Goal: Task Accomplishment & Management: Manage account settings

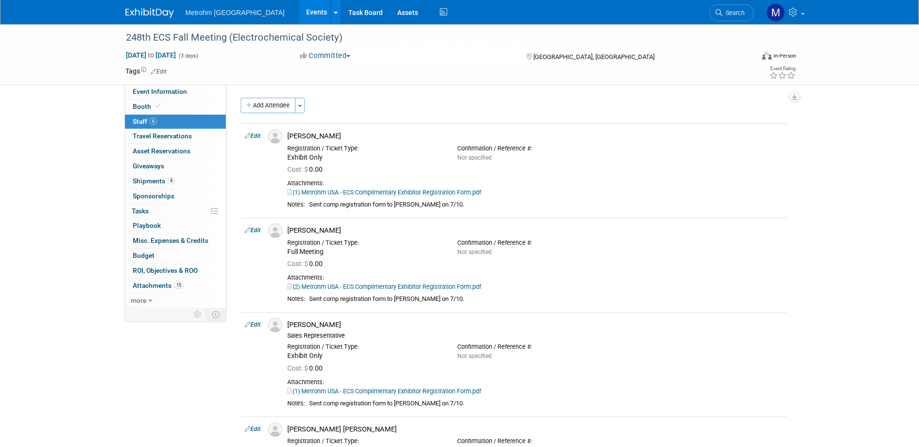
click at [141, 15] on img at bounding box center [149, 13] width 48 height 10
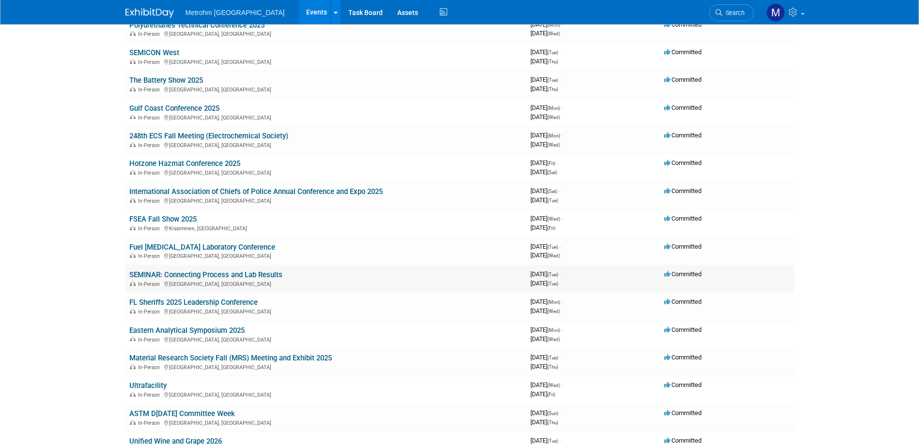
scroll to position [194, 0]
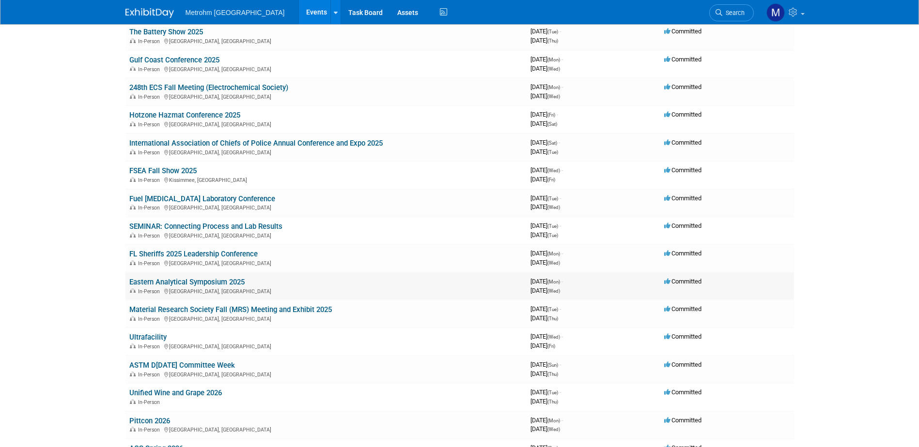
click at [199, 283] on link "Eastern Analytical Symposium 2025" at bounding box center [186, 282] width 115 height 9
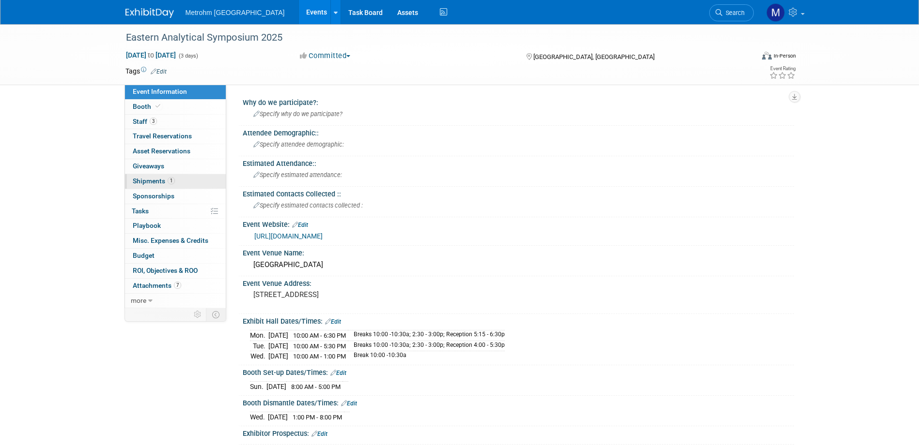
click at [182, 185] on link "1 Shipments 1" at bounding box center [175, 181] width 101 height 15
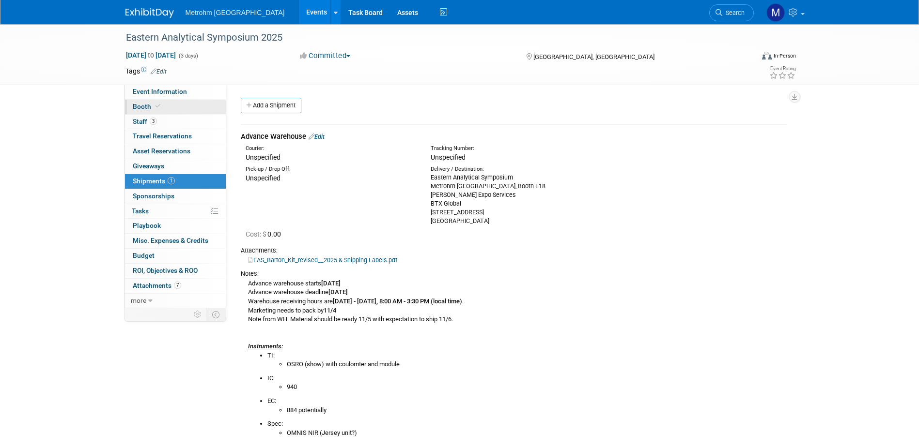
click at [156, 108] on icon at bounding box center [157, 106] width 5 height 5
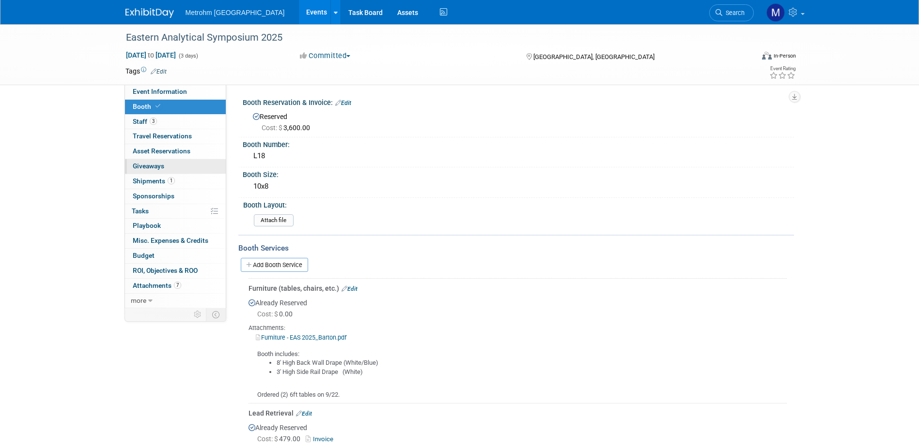
click at [166, 173] on link "0 Giveaways 0" at bounding box center [175, 166] width 101 height 15
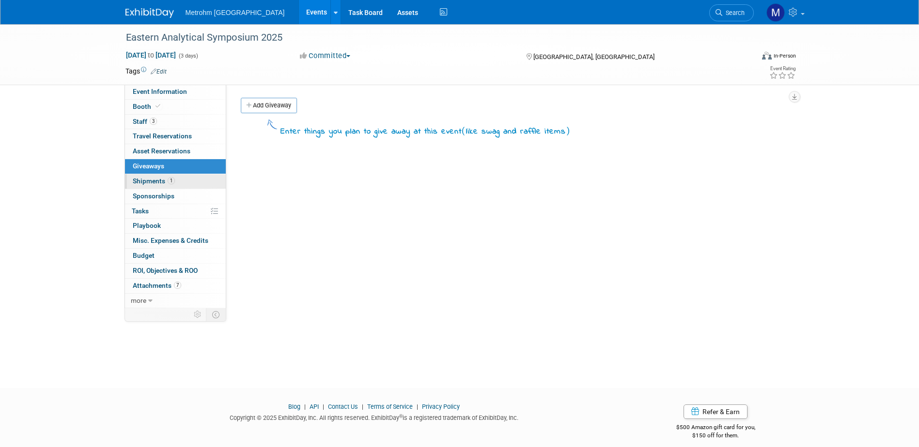
click at [168, 182] on span "1" at bounding box center [171, 180] width 7 height 7
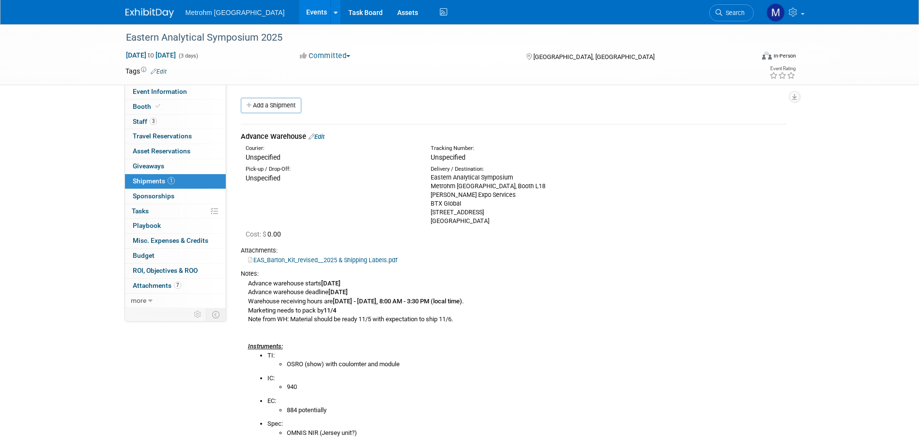
click at [144, 15] on img at bounding box center [149, 13] width 48 height 10
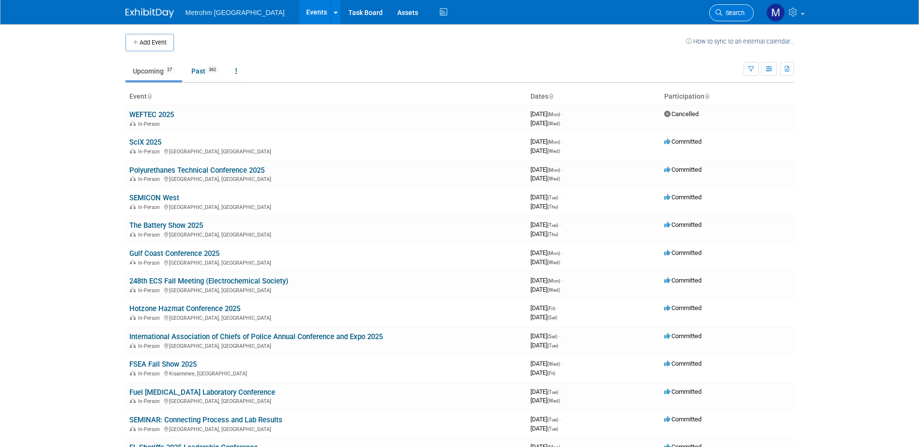
click at [742, 12] on span "Search" at bounding box center [733, 12] width 22 height 7
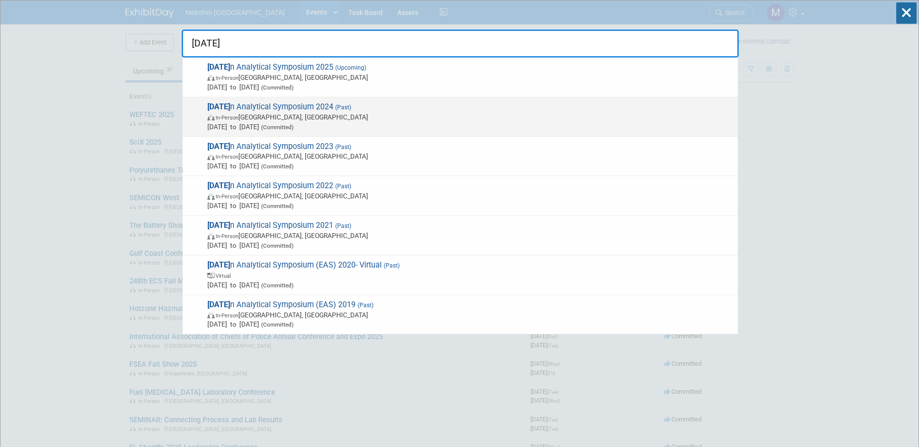
type input "easter"
click at [305, 119] on span "In-Person Plainsboro Township, NJ" at bounding box center [469, 117] width 525 height 10
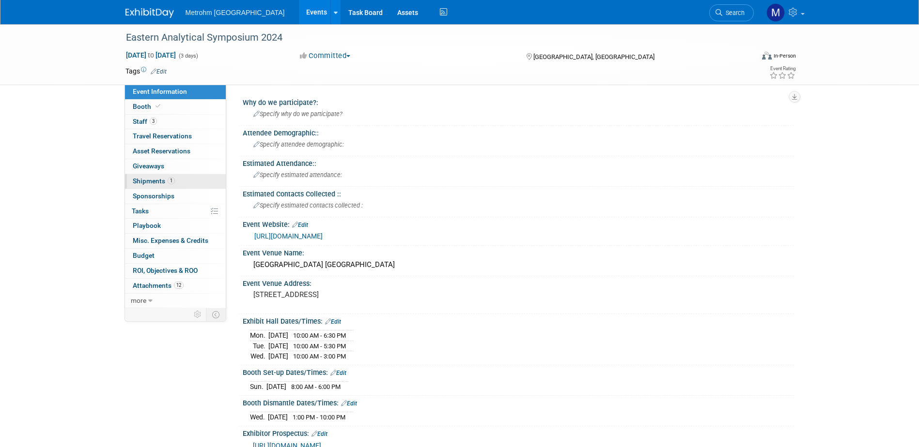
click at [166, 179] on span "Shipments 1" at bounding box center [154, 181] width 42 height 8
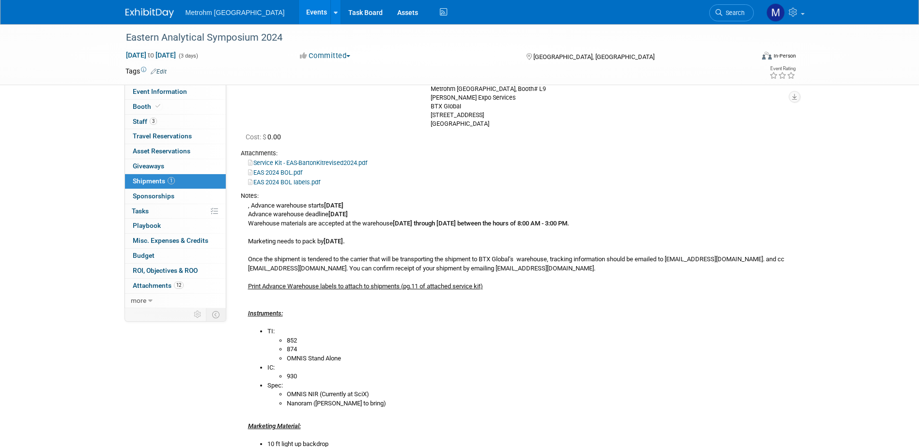
scroll to position [97, 0]
click at [160, 20] on div "Metrohm USA Events Add Event Bulk Upload Events Shareable Event Boards Recently…" at bounding box center [459, 12] width 668 height 24
click at [158, 14] on img at bounding box center [149, 13] width 48 height 10
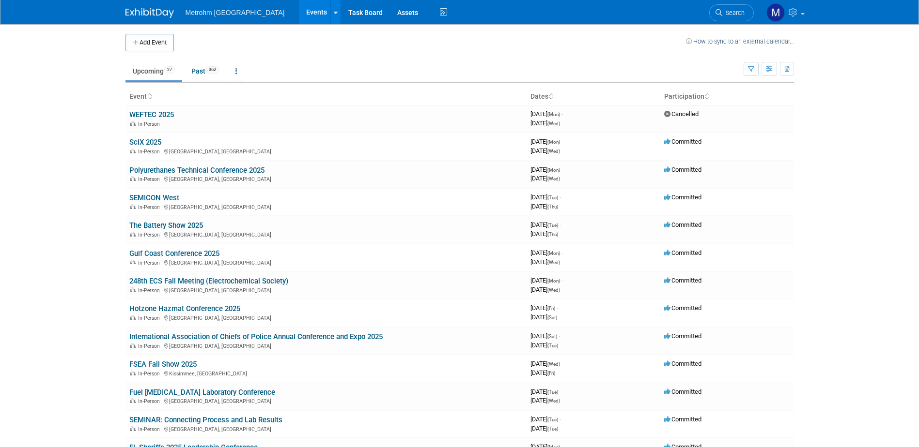
click at [151, 76] on link "Upcoming 27" at bounding box center [153, 71] width 57 height 18
click at [181, 255] on link "Gulf Coast Conference 2025" at bounding box center [174, 253] width 90 height 9
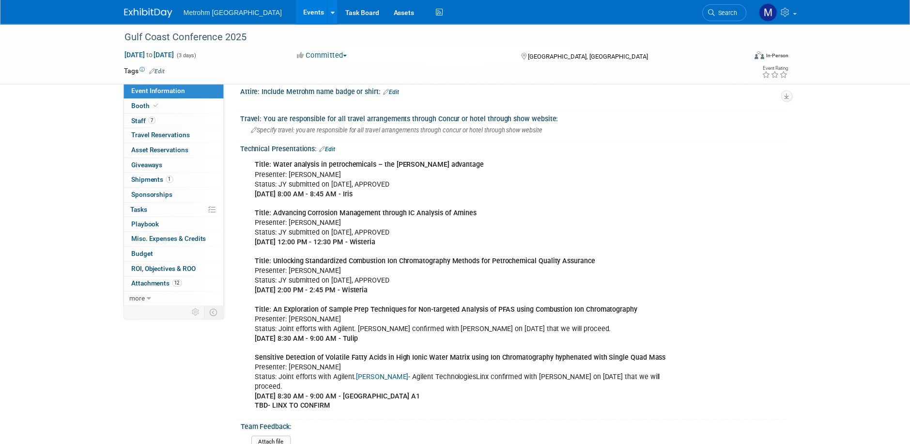
scroll to position [387, 0]
drag, startPoint x: 254, startPoint y: 214, endPoint x: 413, endPoint y: 243, distance: 161.1
click at [413, 243] on div "Title: Water analysis in petrochemicals – the [PERSON_NAME] Oven advantage Pres…" at bounding box center [469, 288] width 436 height 262
copy div "Title: Advancing Corrosion Management through IC Analysis of Amines Presenter: …"
drag, startPoint x: 258, startPoint y: 261, endPoint x: 443, endPoint y: 291, distance: 187.3
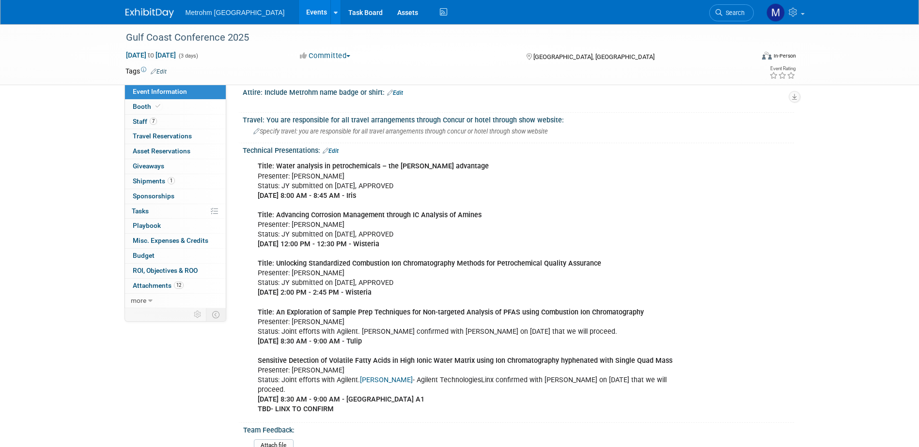
click at [443, 291] on div "Title: Water analysis in petrochemicals – the [PERSON_NAME] Oven advantage Pres…" at bounding box center [469, 288] width 436 height 262
copy div "Title: Unlocking Standardized Combustion Ion Chromatography Methods for Petroch…"
click at [757, 175] on div "Title: Water analysis in petrochemicals – the [PERSON_NAME] Oven advantage Pres…" at bounding box center [518, 287] width 551 height 266
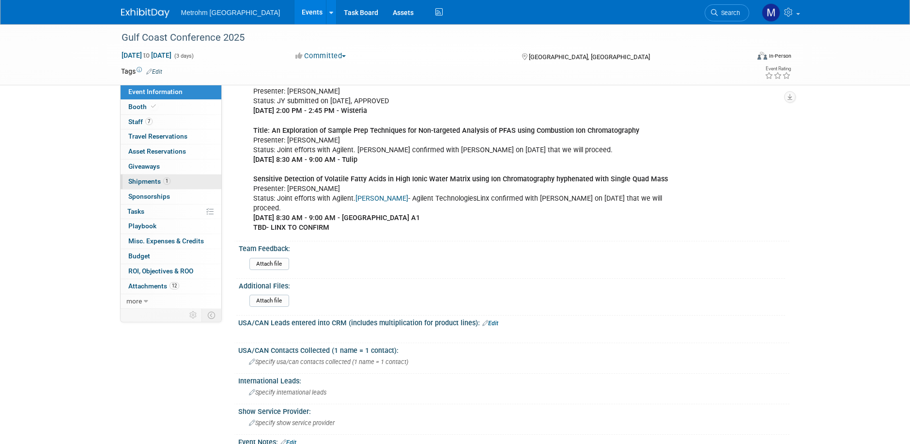
scroll to position [678, 0]
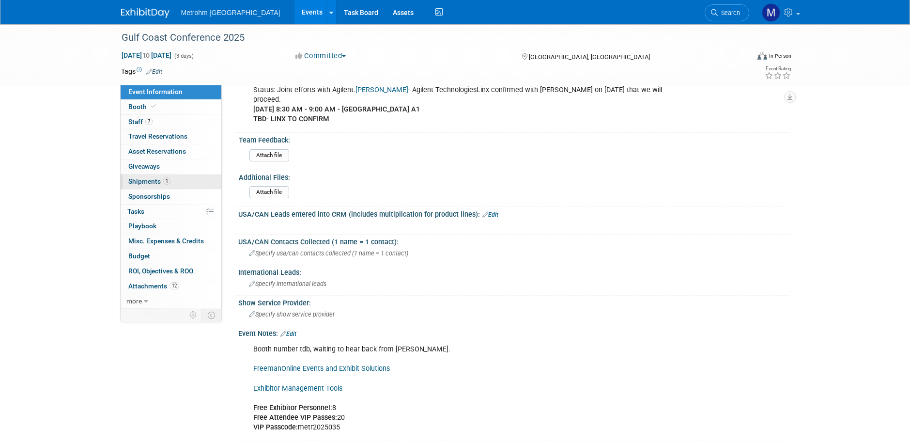
click at [160, 180] on span "Shipments 1" at bounding box center [149, 181] width 42 height 8
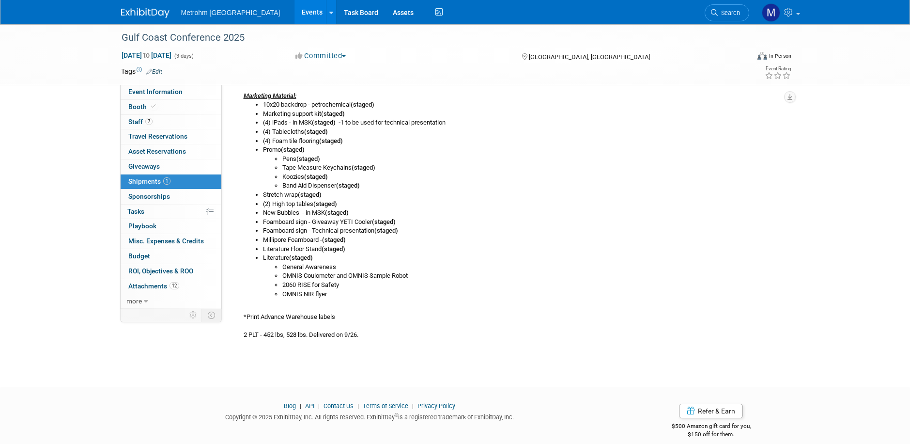
scroll to position [412, 0]
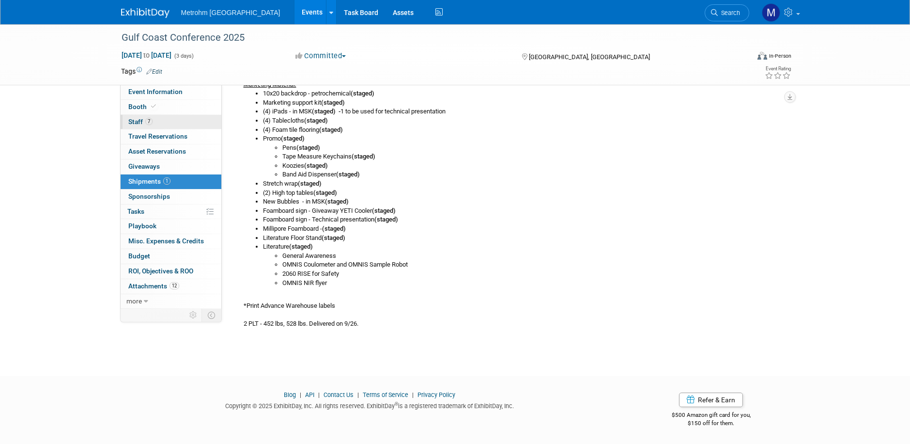
click at [180, 123] on link "7 Staff 7" at bounding box center [171, 122] width 101 height 15
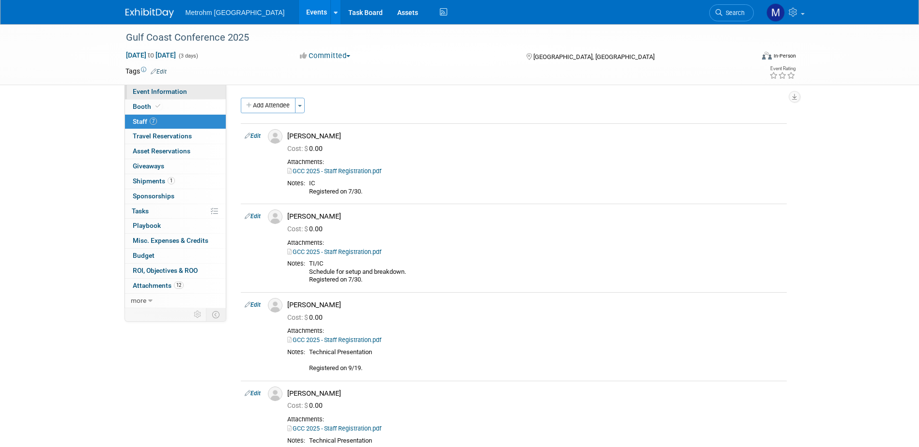
click at [179, 92] on span "Event Information" at bounding box center [160, 92] width 54 height 8
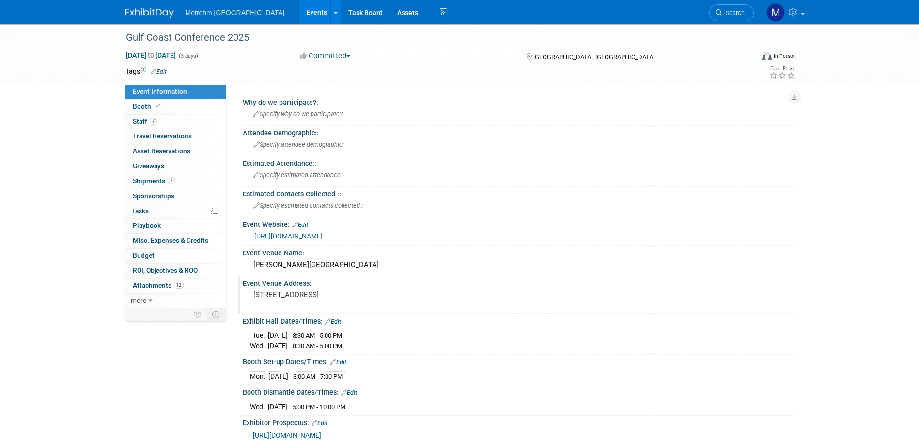
click at [311, 290] on div "[STREET_ADDRESS]" at bounding box center [357, 299] width 215 height 22
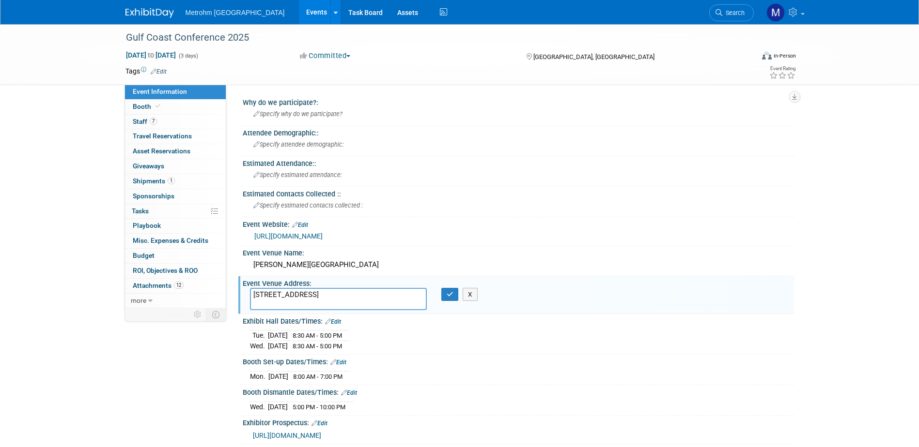
drag, startPoint x: 339, startPoint y: 298, endPoint x: 296, endPoint y: 289, distance: 44.5
click at [296, 289] on textarea "[STREET_ADDRESS]" at bounding box center [338, 299] width 177 height 22
click at [471, 297] on button "X" at bounding box center [469, 295] width 15 height 14
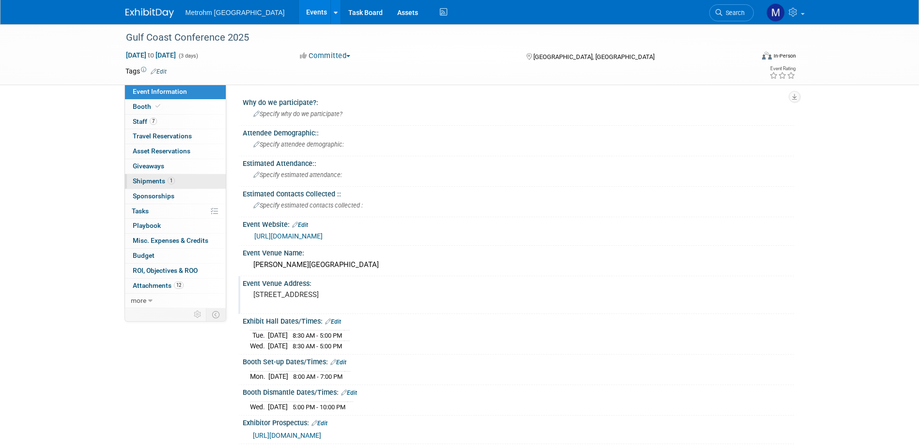
click at [181, 184] on link "1 Shipments 1" at bounding box center [175, 181] width 101 height 15
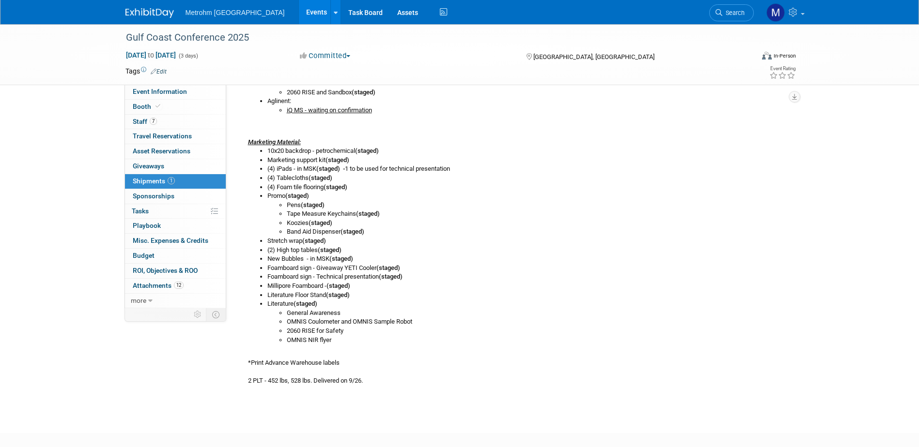
scroll to position [387, 0]
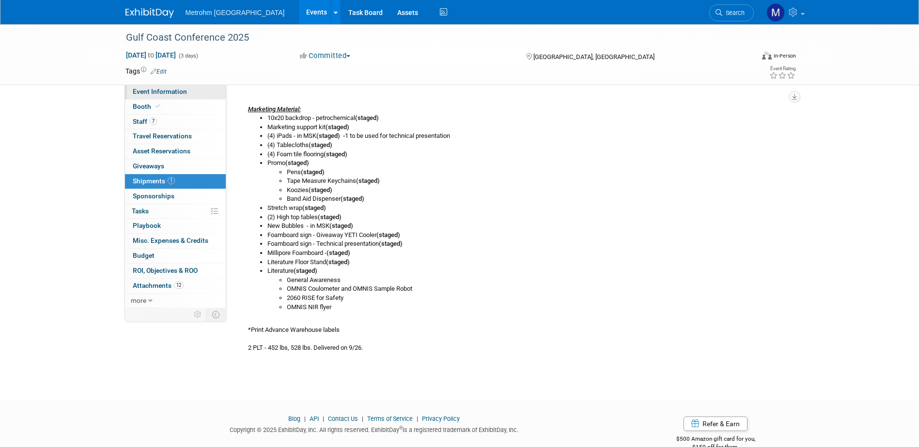
click at [159, 92] on span "Event Information" at bounding box center [160, 92] width 54 height 8
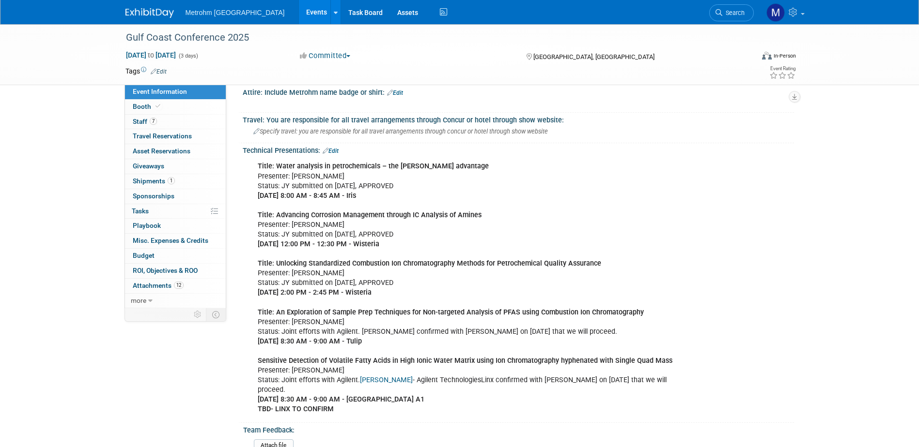
drag, startPoint x: 384, startPoint y: 193, endPoint x: 254, endPoint y: 168, distance: 132.2
click at [254, 168] on div "Title: Water analysis in petrochemicals – the [PERSON_NAME] Oven advantage Pres…" at bounding box center [469, 288] width 436 height 262
copy div "Title: Water analysis in petrochemicals – the [PERSON_NAME] advantage Presenter…"
drag, startPoint x: 262, startPoint y: 309, endPoint x: 409, endPoint y: 336, distance: 148.7
click at [409, 336] on div "Title: Water analysis in petrochemicals – the [PERSON_NAME] Oven advantage Pres…" at bounding box center [469, 288] width 436 height 262
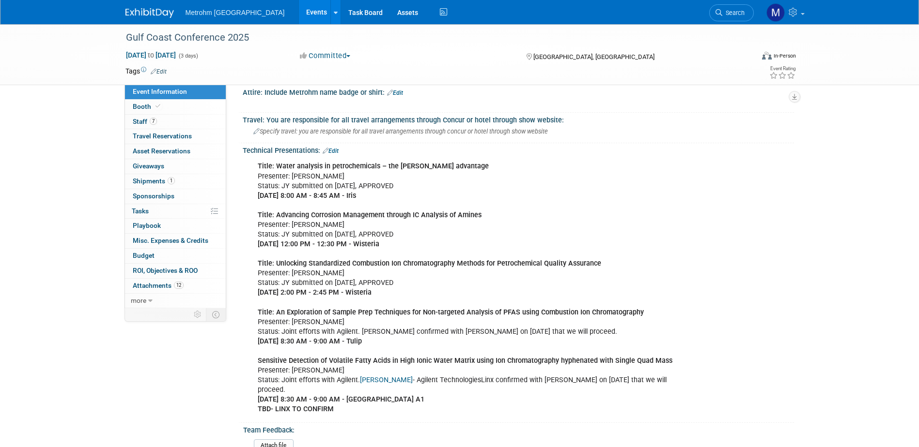
copy div "itle: An Exploration of Sample Prep Techniques for Non-targeted Analysis of PFA…"
drag, startPoint x: 172, startPoint y: 122, endPoint x: 180, endPoint y: 123, distance: 7.4
click at [172, 122] on link "7 Staff 7" at bounding box center [175, 122] width 101 height 15
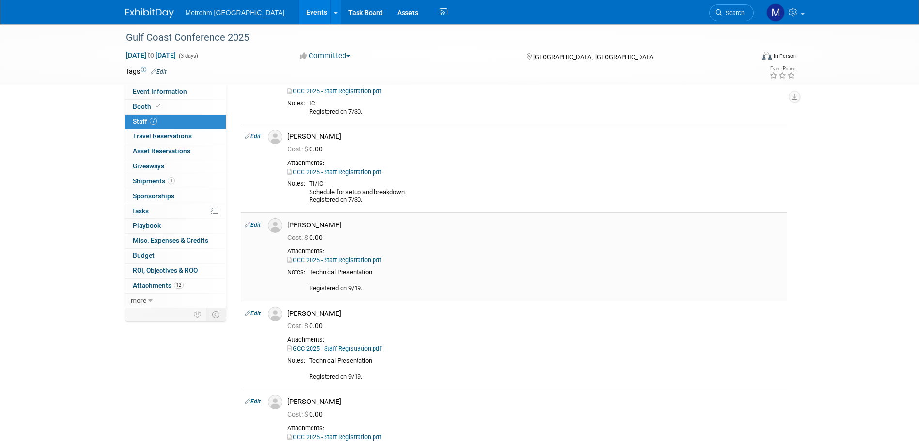
scroll to position [97, 0]
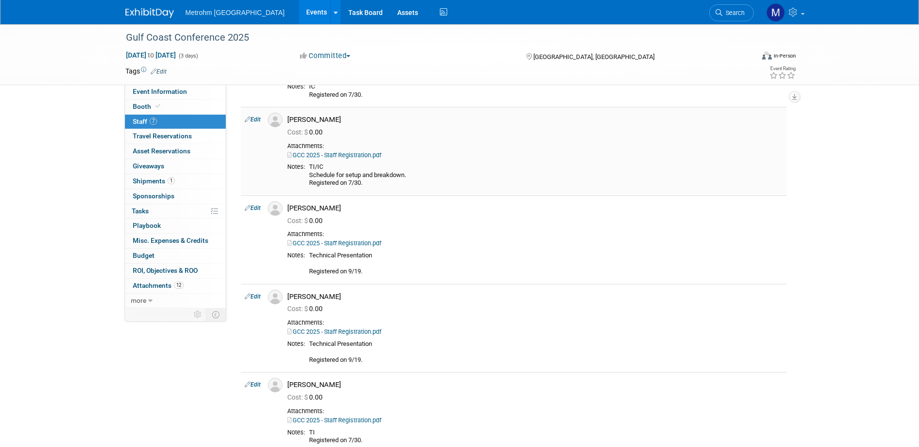
click at [255, 119] on link "Edit" at bounding box center [253, 119] width 16 height 7
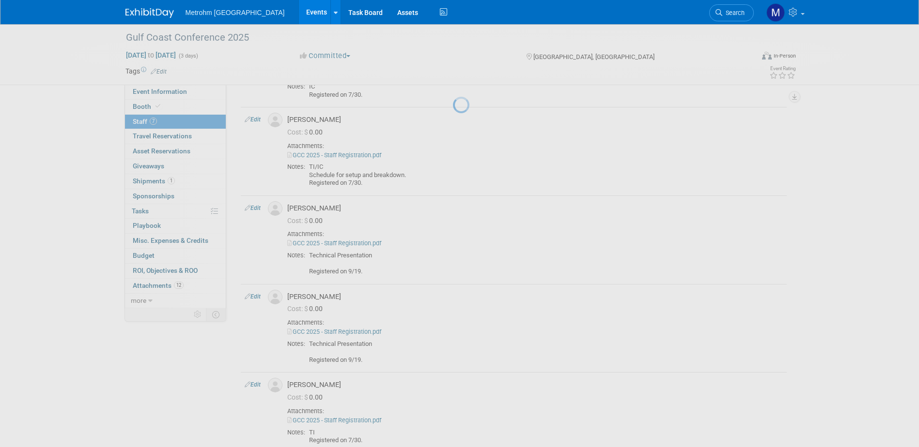
scroll to position [94, 0]
select select "d9d6e962-2eb5-425b-8753-6e5a4b69e713"
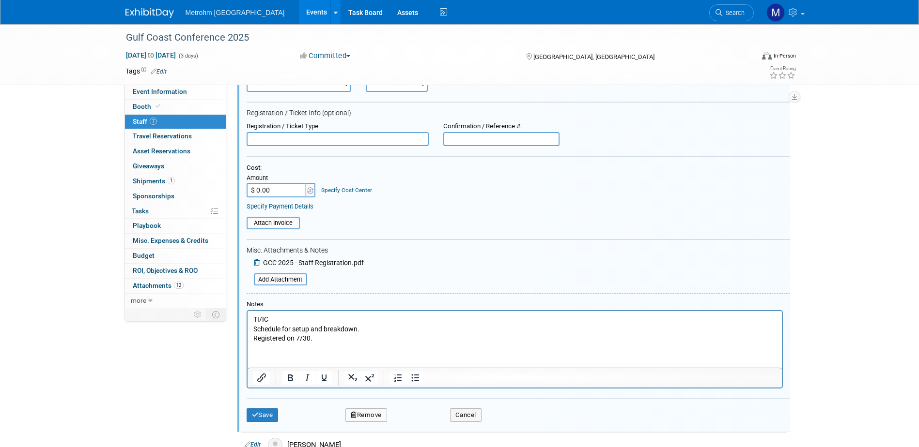
scroll to position [191, 0]
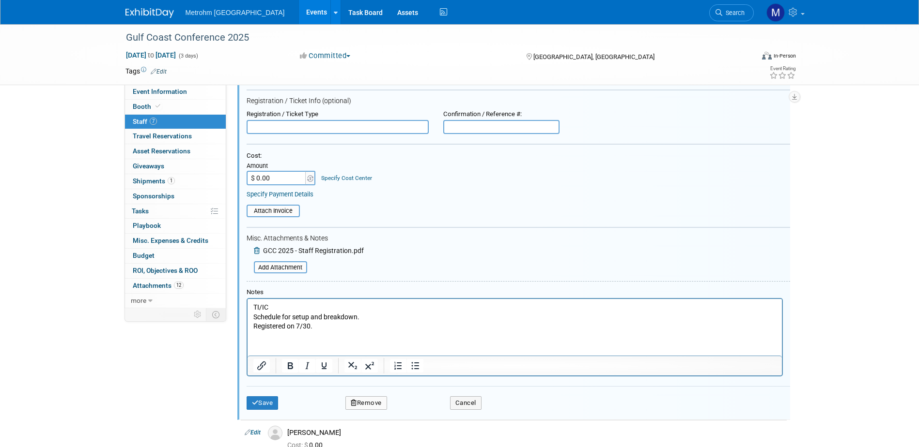
click at [263, 308] on p "TI/IC Schedule for setup and breakdown. Registered on 7/30." at bounding box center [514, 317] width 523 height 29
click at [260, 306] on p "TI/IC Schedule for setup and breakdown. Registered on 7/30." at bounding box center [514, 317] width 523 height 29
click at [269, 414] on div "Save Remove Cancel" at bounding box center [517, 401] width 543 height 31
click at [270, 408] on button "Save" at bounding box center [262, 404] width 32 height 14
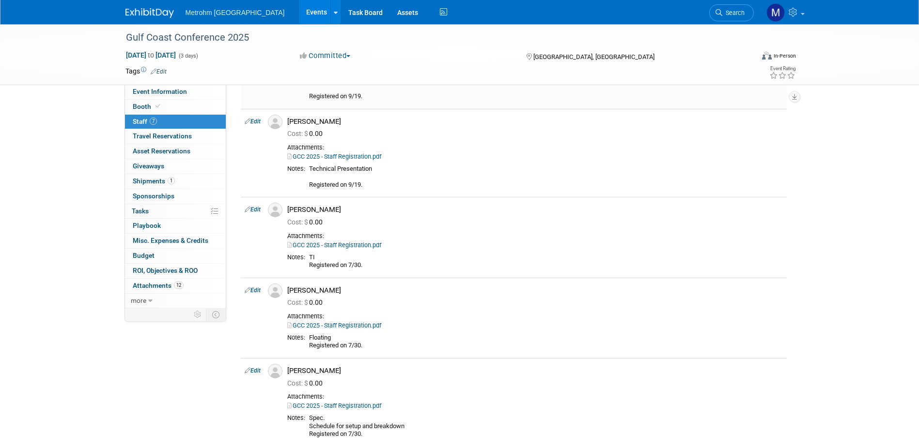
scroll to position [288, 0]
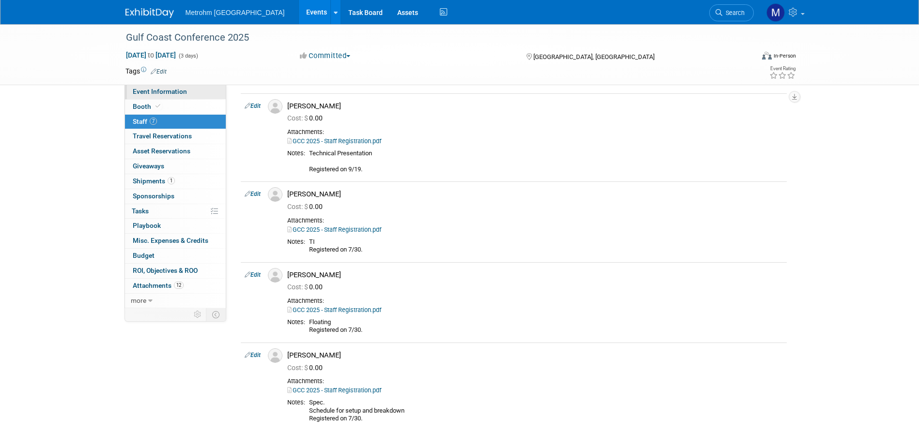
click at [154, 96] on link "Event Information" at bounding box center [175, 92] width 101 height 15
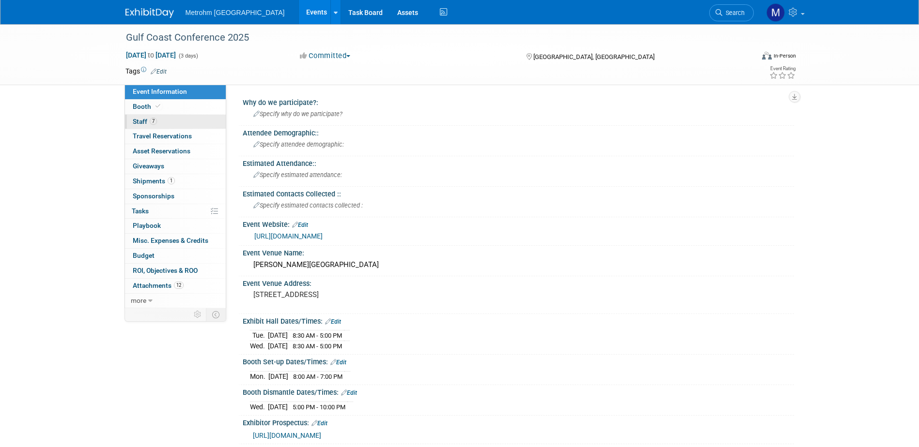
click at [161, 125] on link "7 Staff 7" at bounding box center [175, 122] width 101 height 15
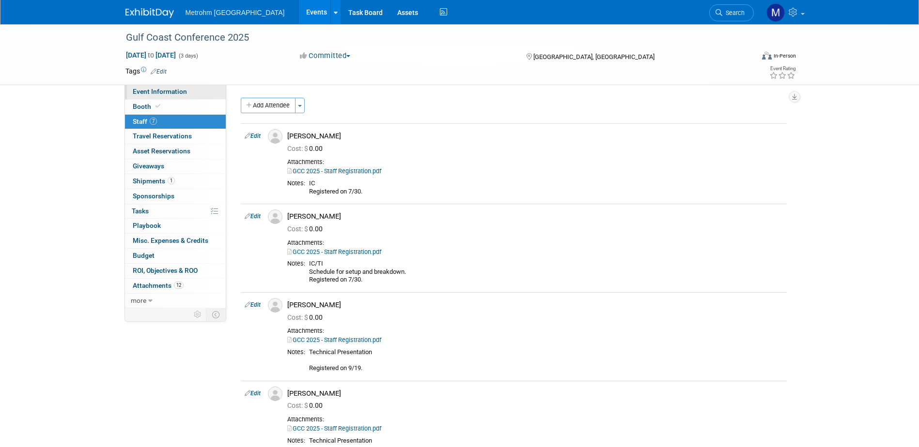
click at [183, 91] on span "Event Information" at bounding box center [160, 92] width 54 height 8
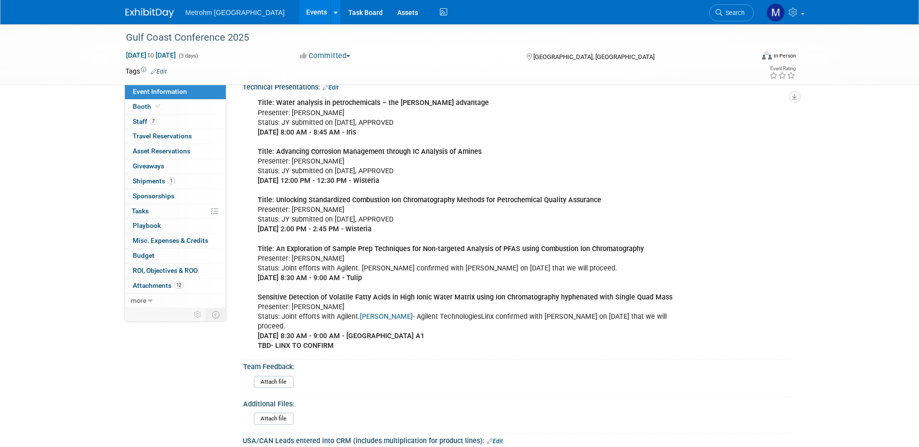
scroll to position [436, 0]
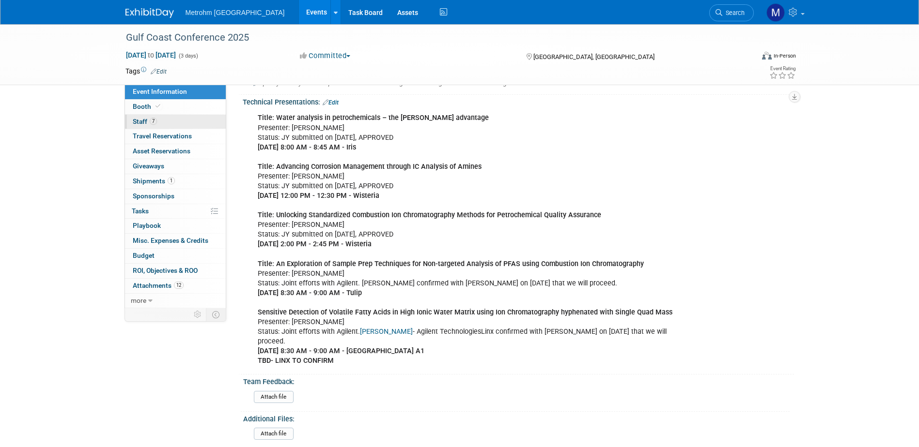
click at [144, 121] on span "Staff 7" at bounding box center [145, 122] width 24 height 8
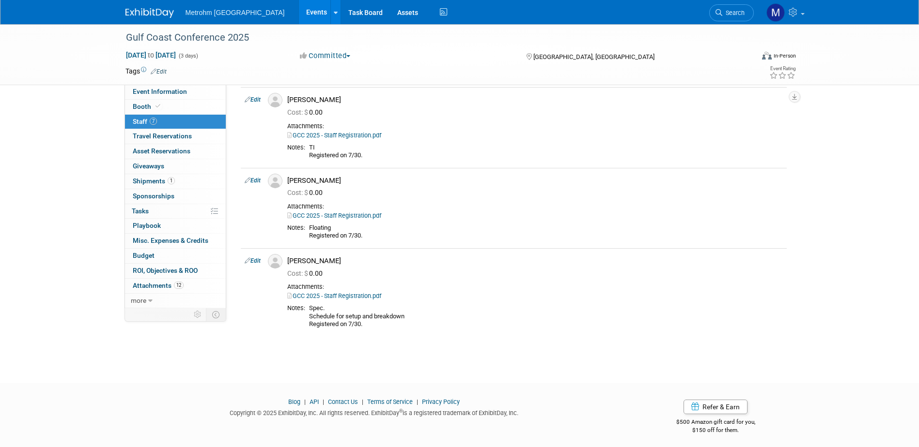
scroll to position [386, 0]
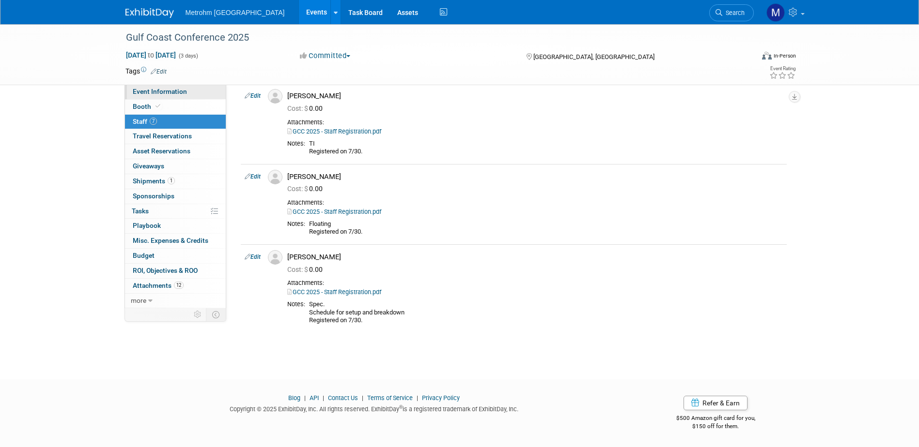
click at [203, 94] on link "Event Information" at bounding box center [175, 92] width 101 height 15
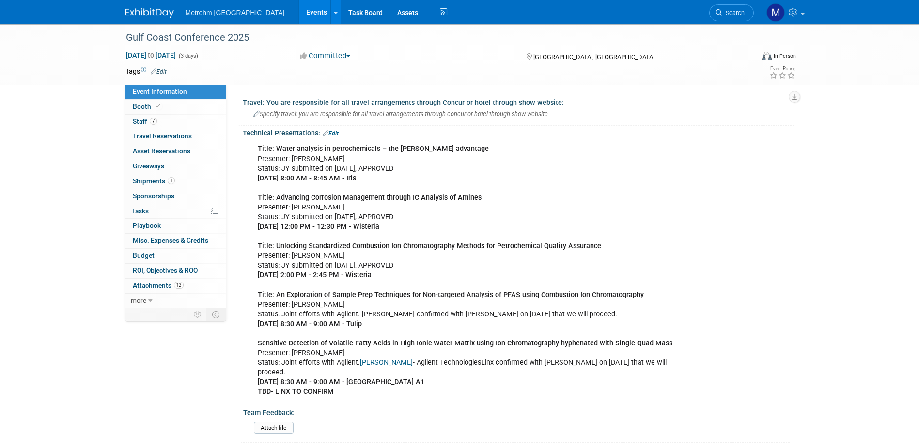
scroll to position [387, 0]
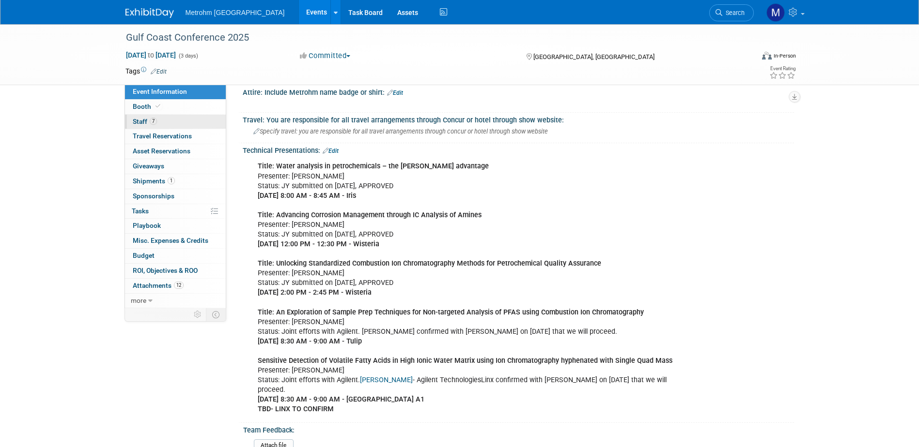
click at [145, 127] on link "7 Staff 7" at bounding box center [175, 122] width 101 height 15
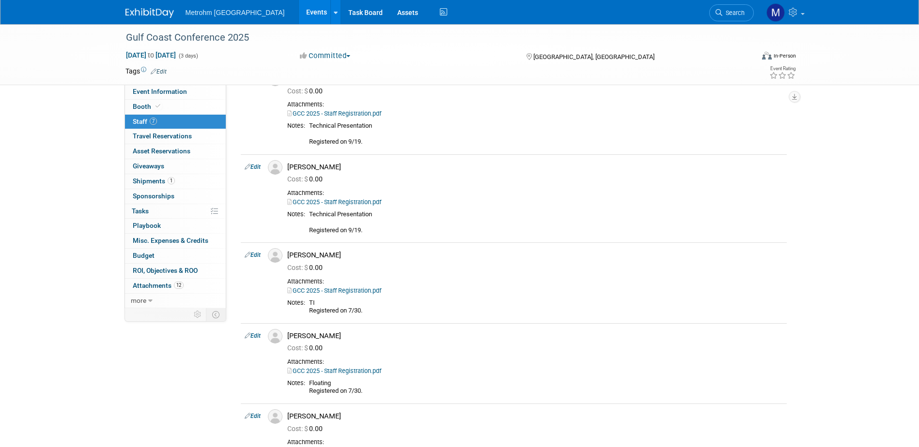
scroll to position [242, 0]
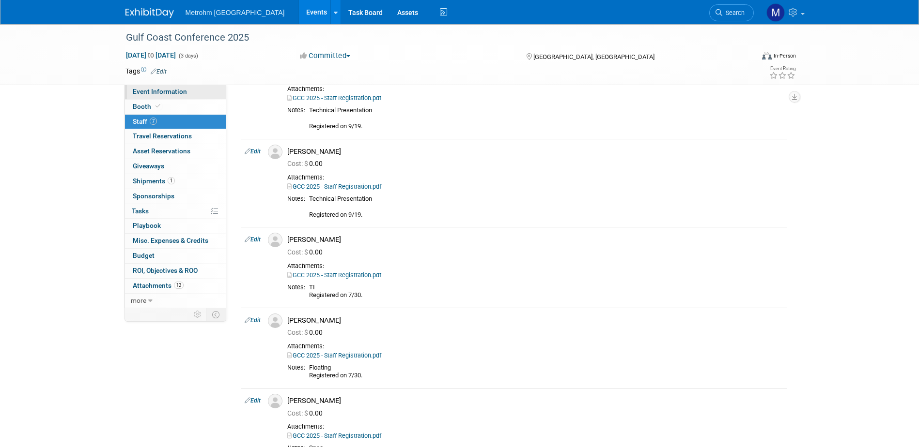
click at [202, 96] on link "Event Information" at bounding box center [175, 92] width 101 height 15
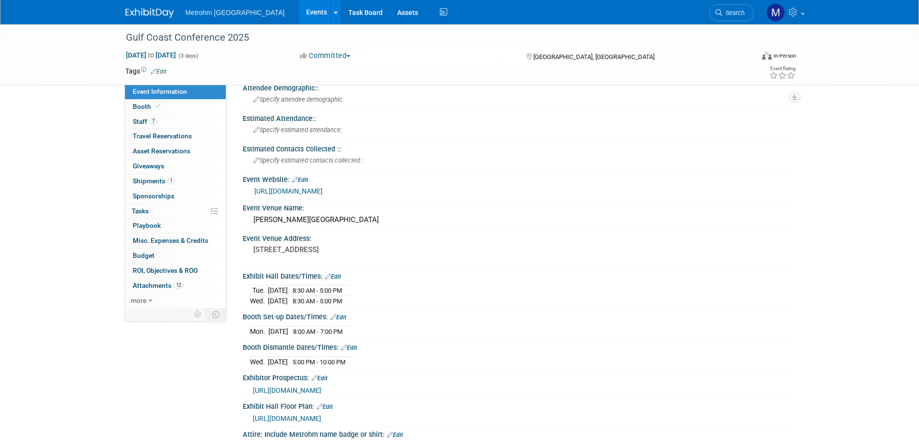
scroll to position [97, 0]
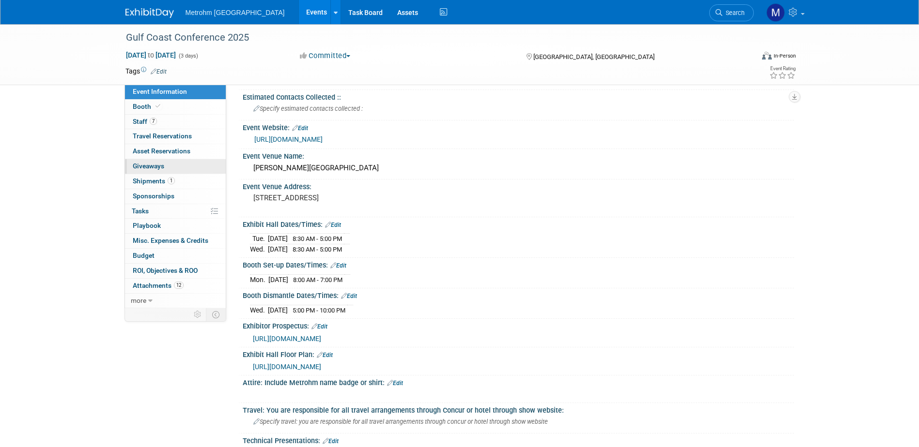
click at [196, 165] on link "0 Giveaways 0" at bounding box center [175, 166] width 101 height 15
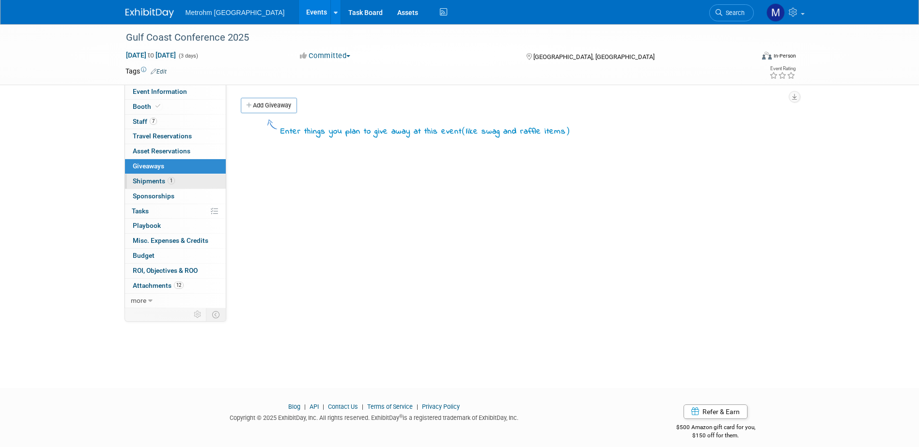
click at [197, 183] on link "1 Shipments 1" at bounding box center [175, 181] width 101 height 15
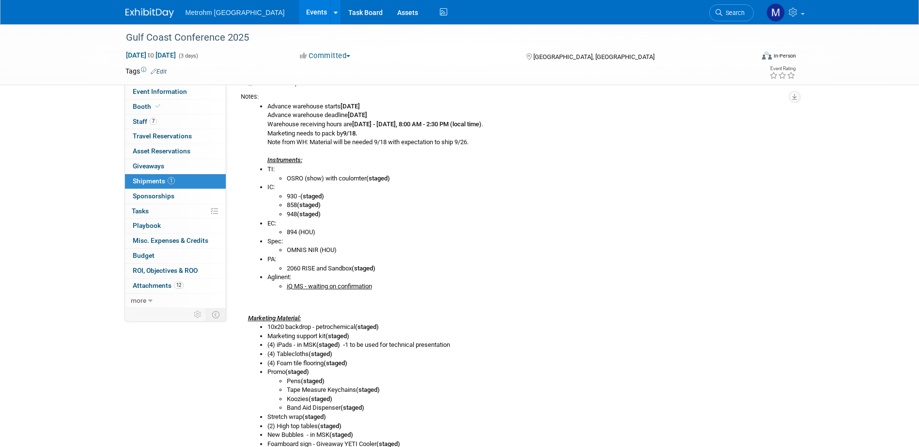
scroll to position [291, 0]
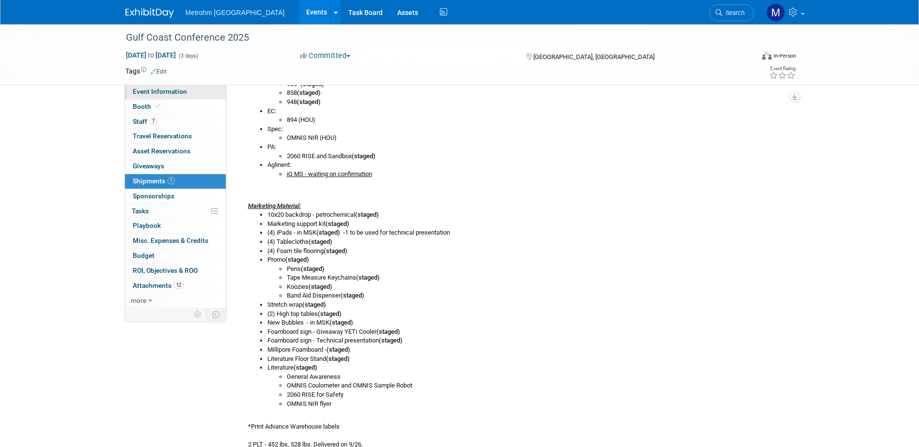
click at [186, 92] on link "Event Information" at bounding box center [175, 92] width 101 height 15
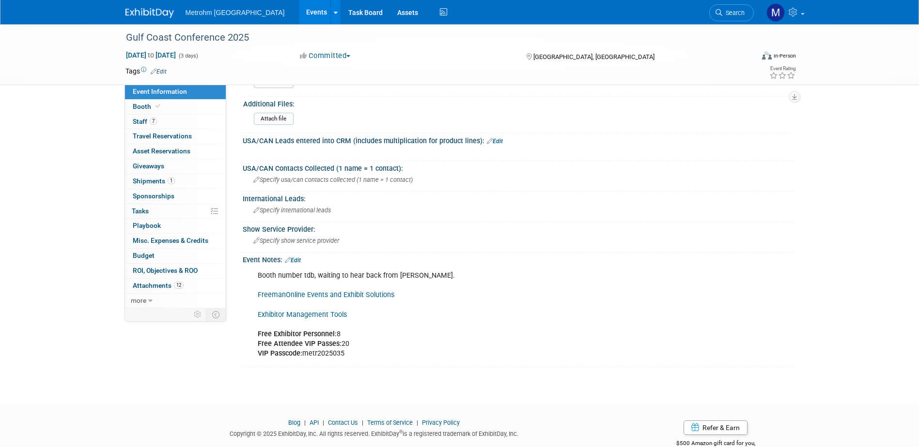
scroll to position [765, 0]
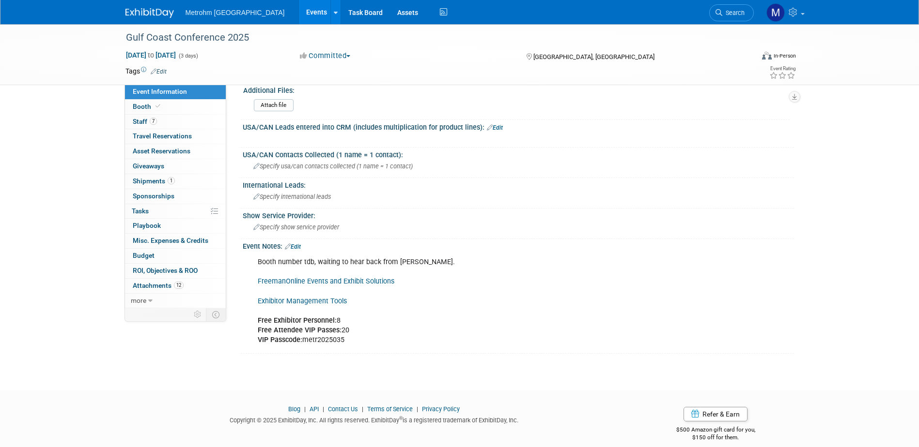
click at [283, 297] on link "Exhibitor Management Tools" at bounding box center [302, 301] width 89 height 8
click at [187, 110] on link "Booth" at bounding box center [175, 107] width 101 height 15
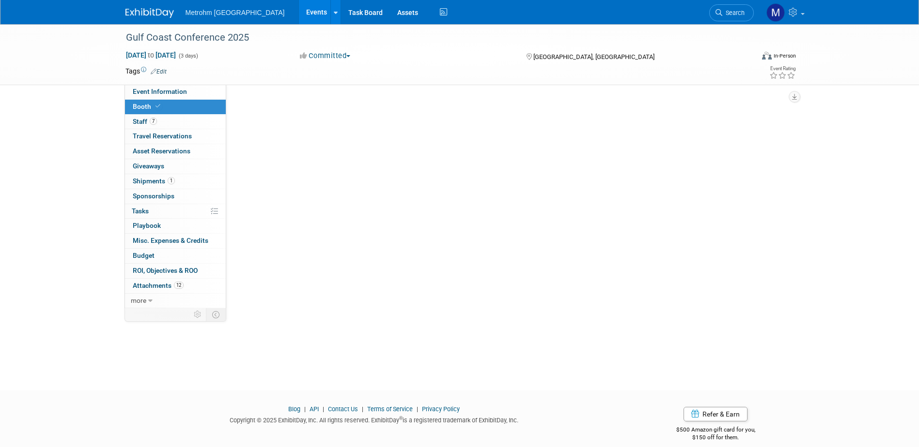
scroll to position [0, 0]
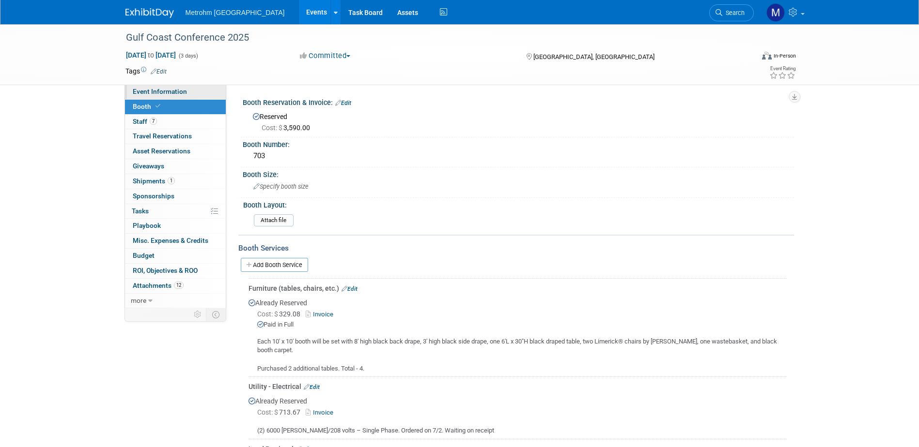
click at [186, 98] on link "Event Information" at bounding box center [175, 92] width 101 height 15
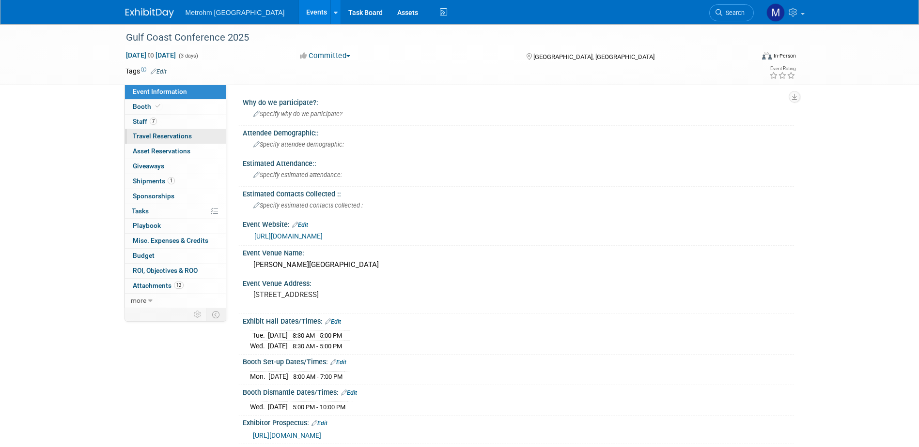
click at [169, 129] on link "0 Travel Reservations 0" at bounding box center [175, 136] width 101 height 15
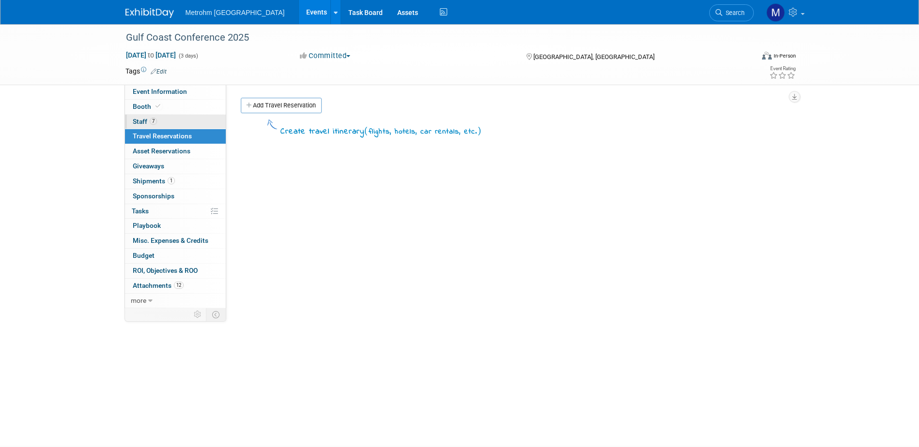
click at [169, 124] on link "7 Staff 7" at bounding box center [175, 122] width 101 height 15
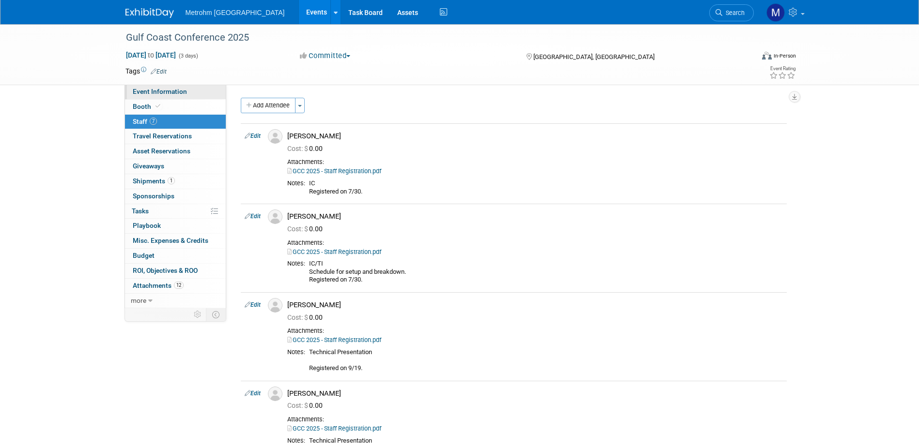
click at [137, 87] on link "Event Information" at bounding box center [175, 92] width 101 height 15
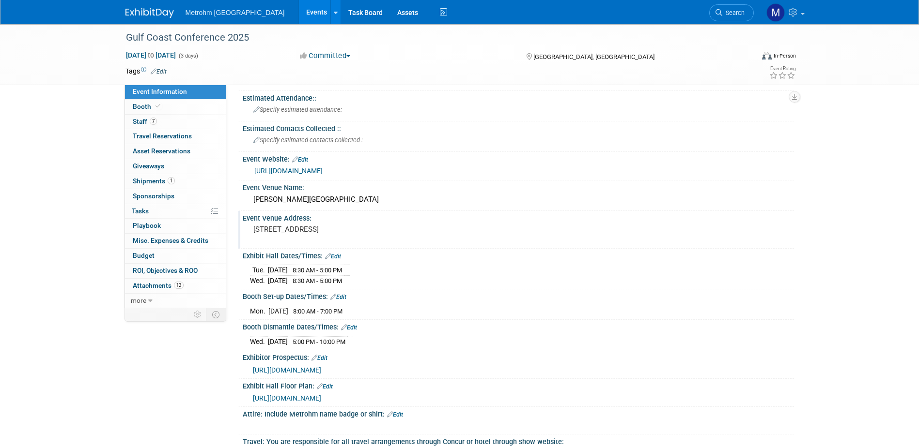
scroll to position [48, 0]
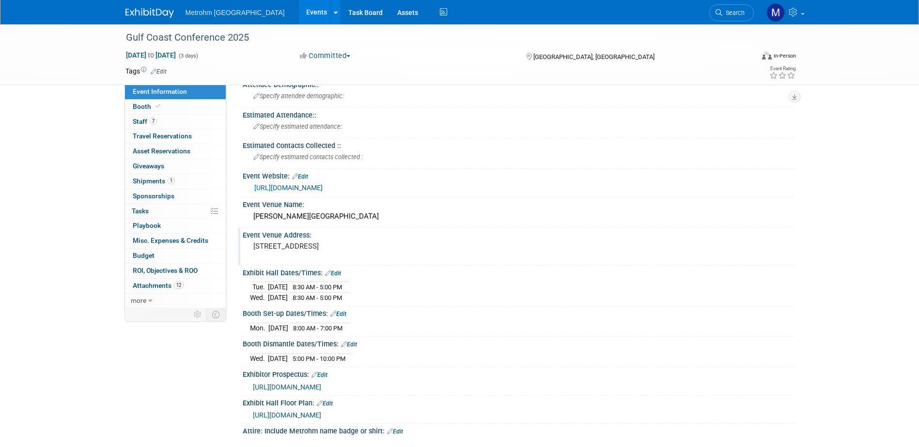
click at [344, 243] on pre "[STREET_ADDRESS]" at bounding box center [357, 246] width 208 height 9
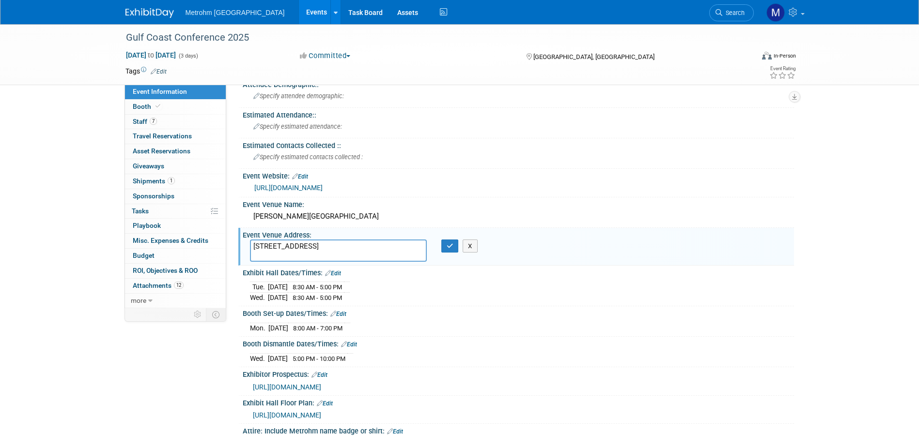
drag, startPoint x: 364, startPoint y: 248, endPoint x: 342, endPoint y: 250, distance: 21.9
click at [342, 250] on textarea "[STREET_ADDRESS]" at bounding box center [338, 251] width 177 height 22
click at [474, 245] on button "X" at bounding box center [469, 247] width 15 height 14
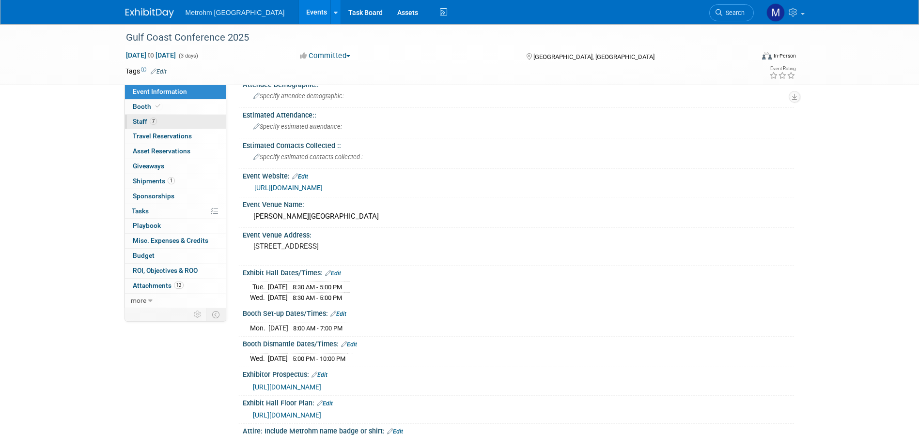
click at [155, 125] on link "7 Staff 7" at bounding box center [175, 122] width 101 height 15
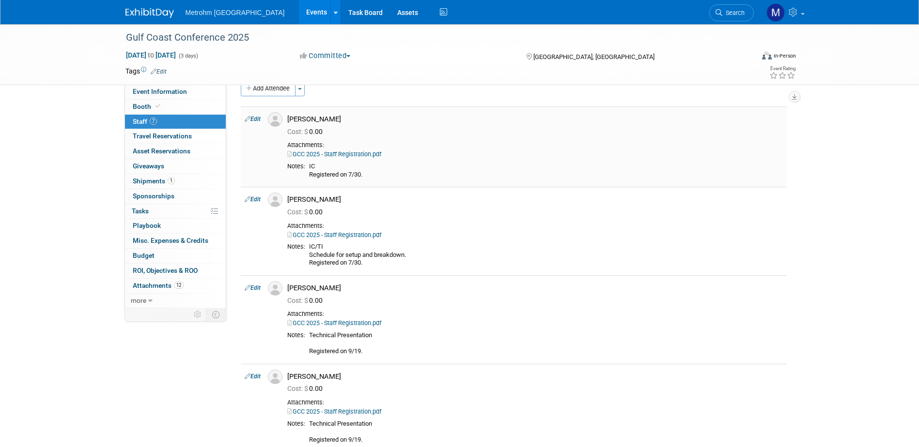
scroll to position [0, 0]
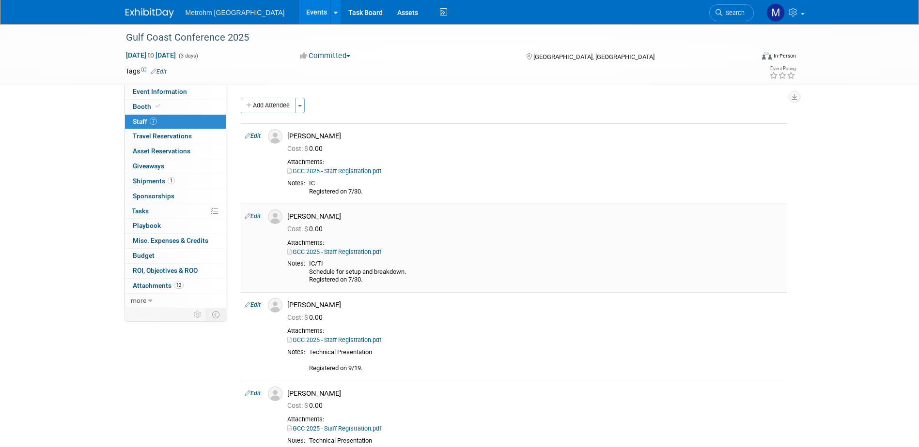
click at [257, 215] on link "Edit" at bounding box center [253, 216] width 16 height 7
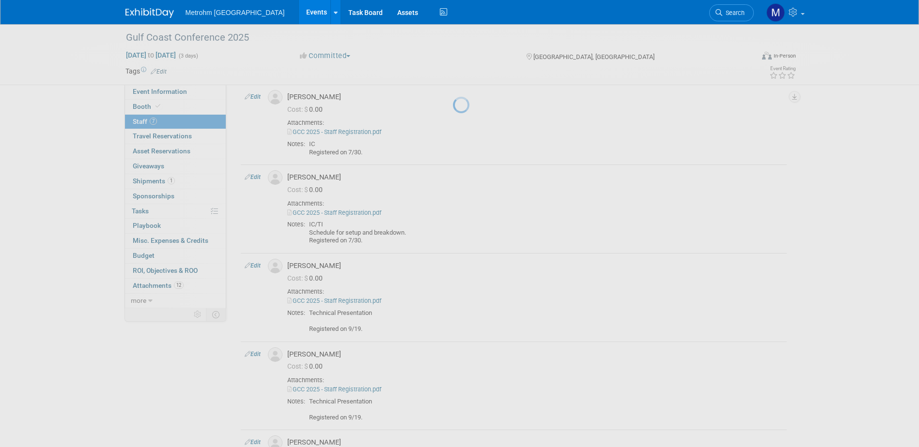
select select "d9d6e962-2eb5-425b-8753-6e5a4b69e713"
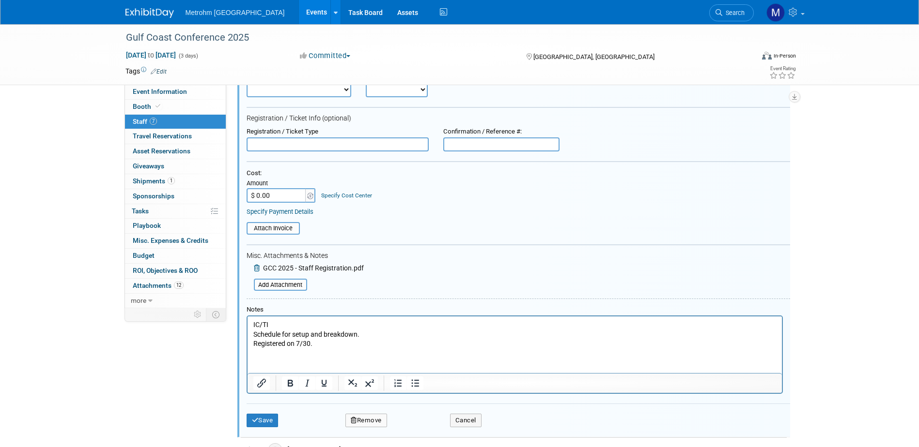
scroll to position [191, 0]
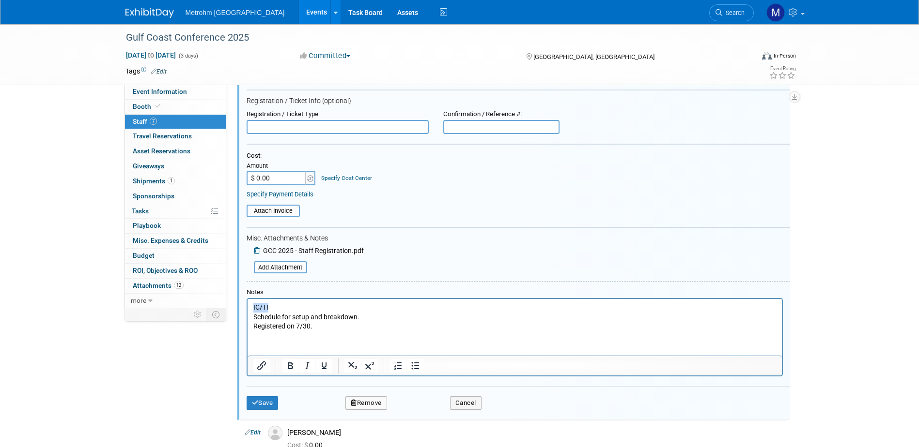
drag, startPoint x: 269, startPoint y: 306, endPoint x: 492, endPoint y: 606, distance: 374.1
click at [247, 308] on html "IC/TI Schedule for setup and breakdown. Registered on 7/30." at bounding box center [514, 315] width 534 height 32
click at [269, 400] on button "Save" at bounding box center [262, 404] width 32 height 14
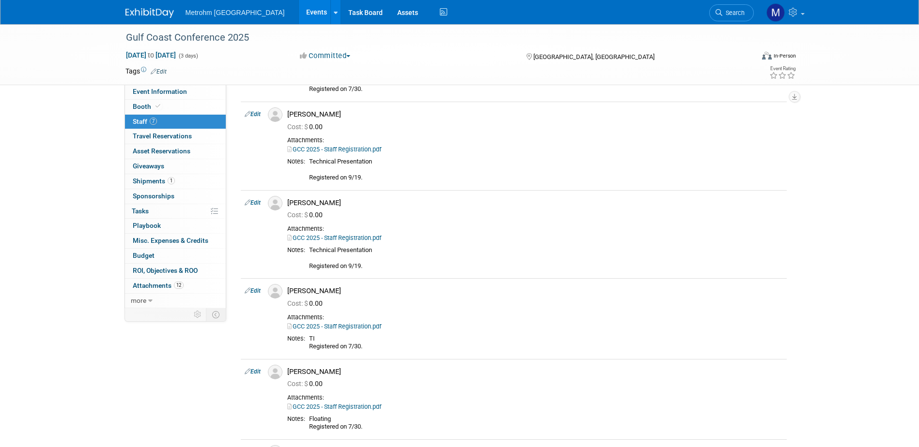
drag, startPoint x: 156, startPoint y: 107, endPoint x: 171, endPoint y: 117, distance: 18.1
click at [156, 107] on icon at bounding box center [157, 106] width 5 height 5
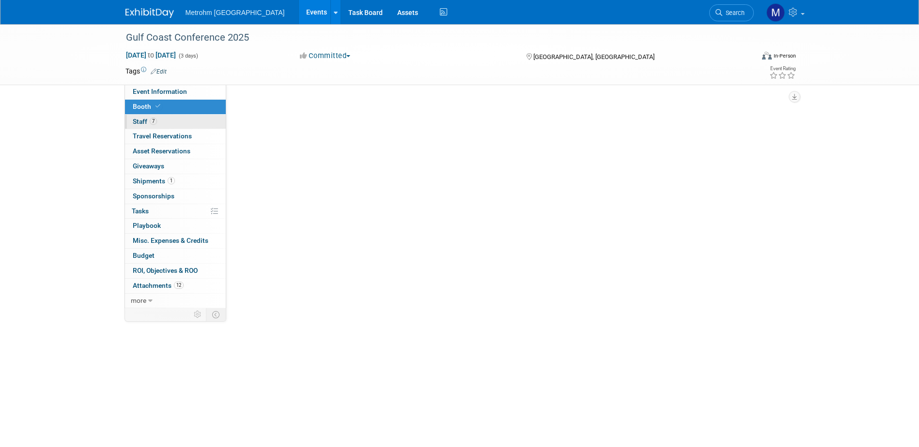
scroll to position [0, 0]
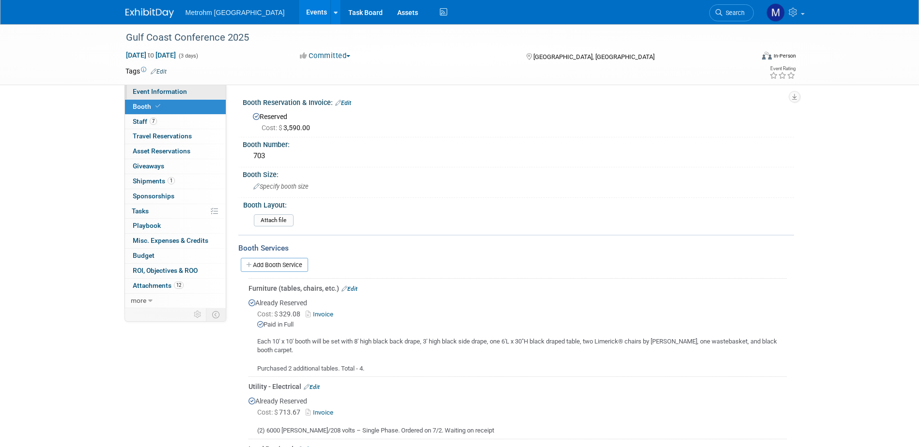
click at [167, 94] on span "Event Information" at bounding box center [160, 92] width 54 height 8
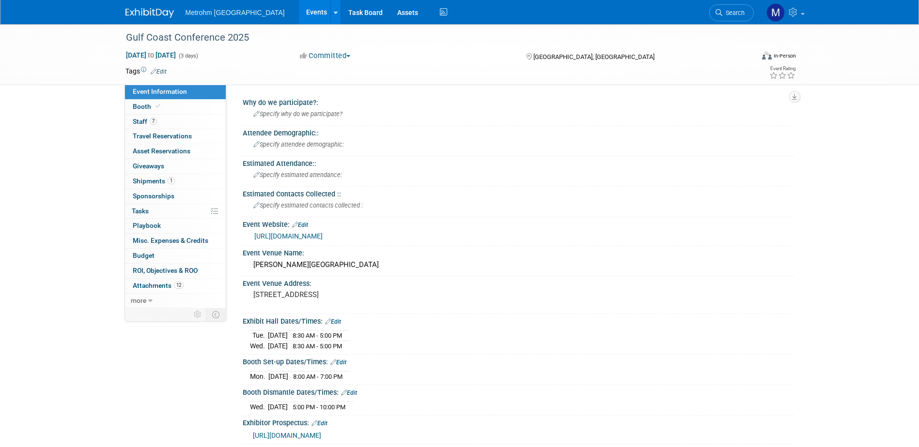
click at [309, 236] on link "[URL][DOMAIN_NAME]" at bounding box center [288, 236] width 68 height 8
click at [190, 186] on link "1 Shipments 1" at bounding box center [175, 181] width 101 height 15
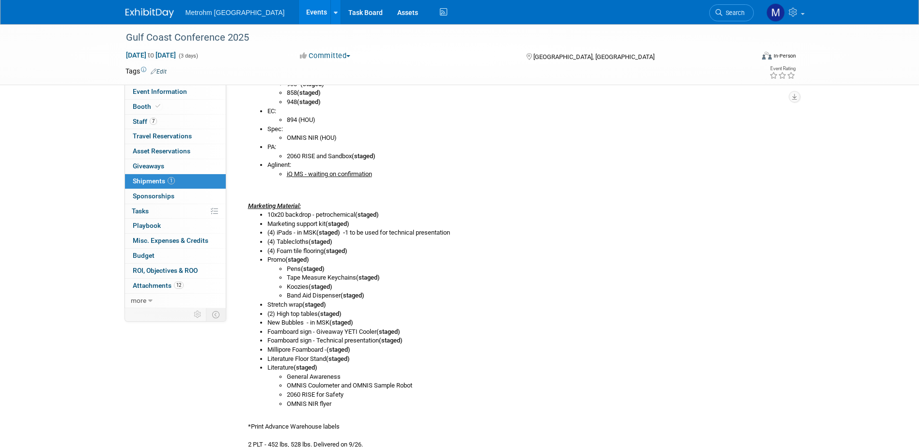
scroll to position [194, 0]
